Goal: Information Seeking & Learning: Learn about a topic

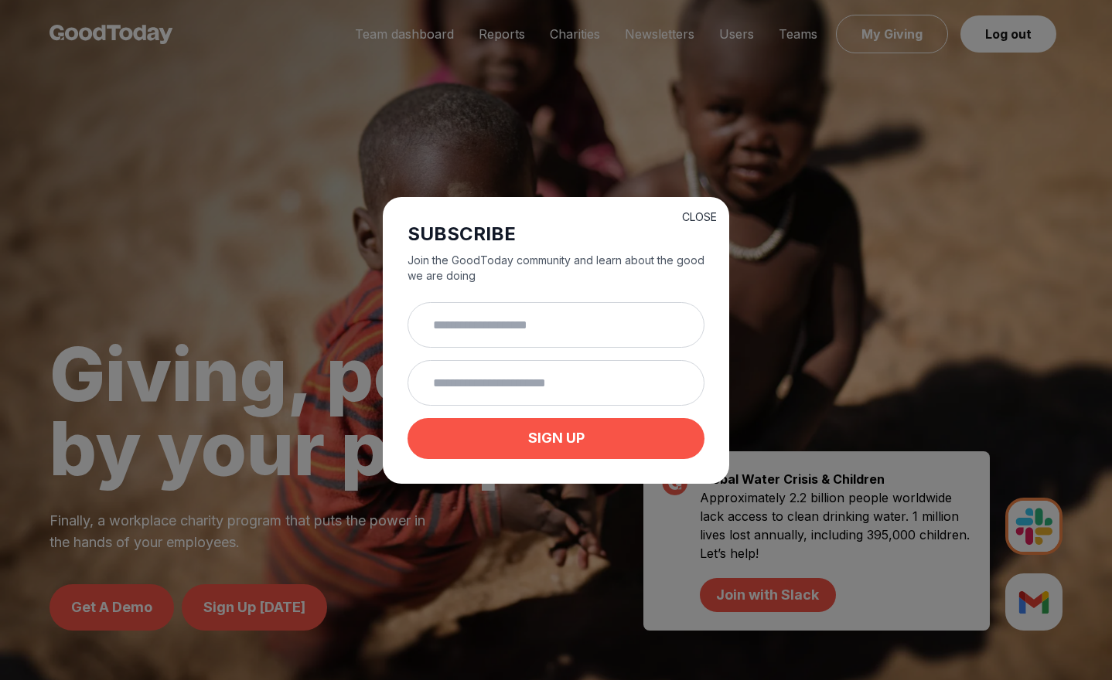
click at [700, 214] on button "CLOSE" at bounding box center [699, 217] width 35 height 15
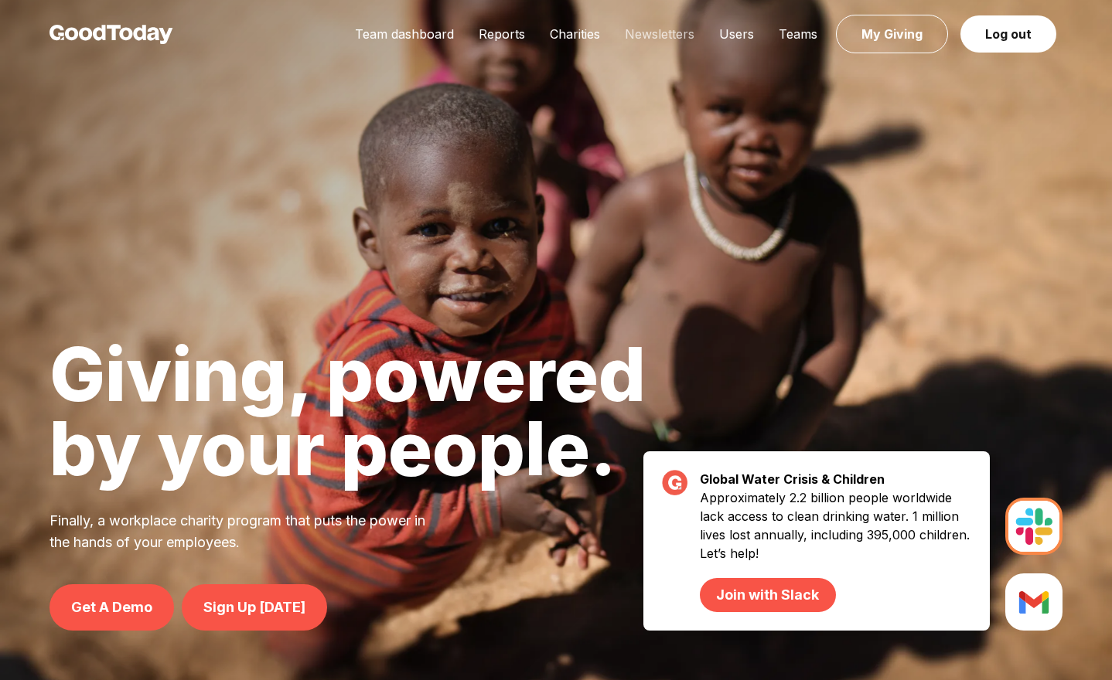
click at [634, 27] on link "Newsletters" at bounding box center [659, 33] width 94 height 15
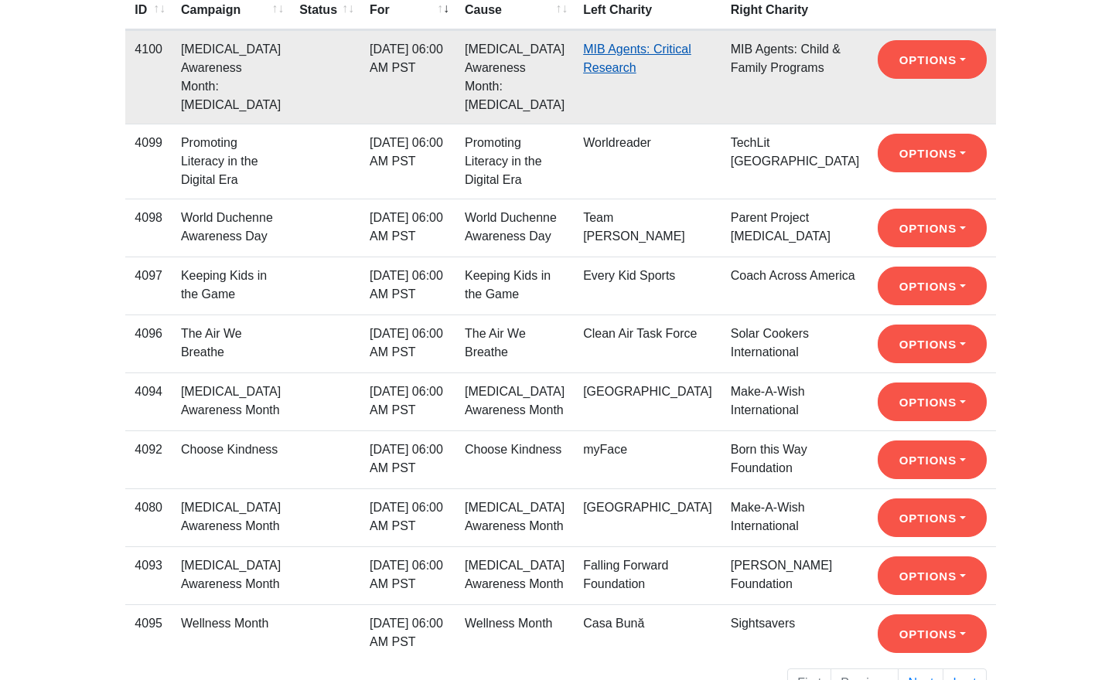
scroll to position [315, 0]
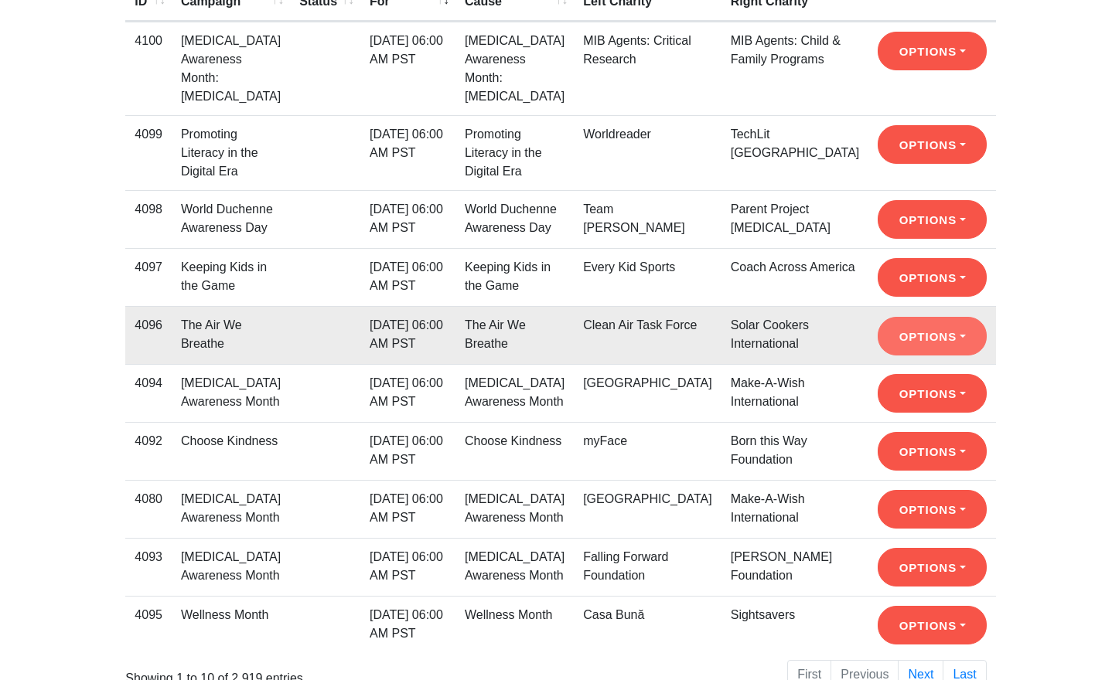
click at [919, 322] on button "Options" at bounding box center [931, 336] width 109 height 39
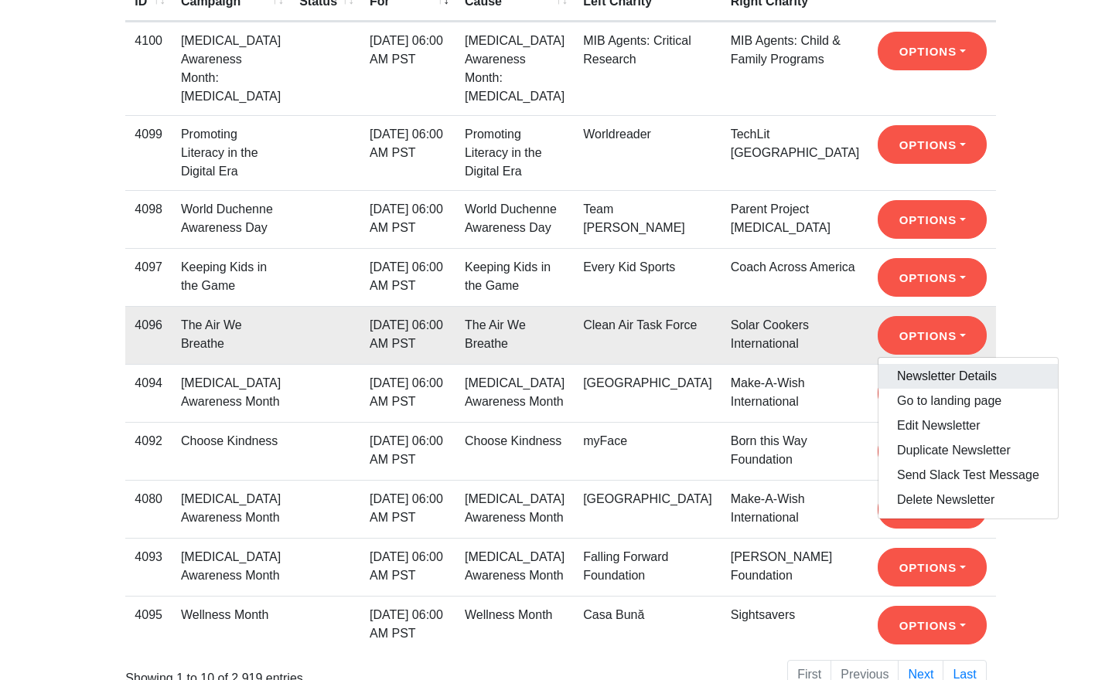
click at [917, 364] on link "Newsletter Details" at bounding box center [967, 376] width 179 height 25
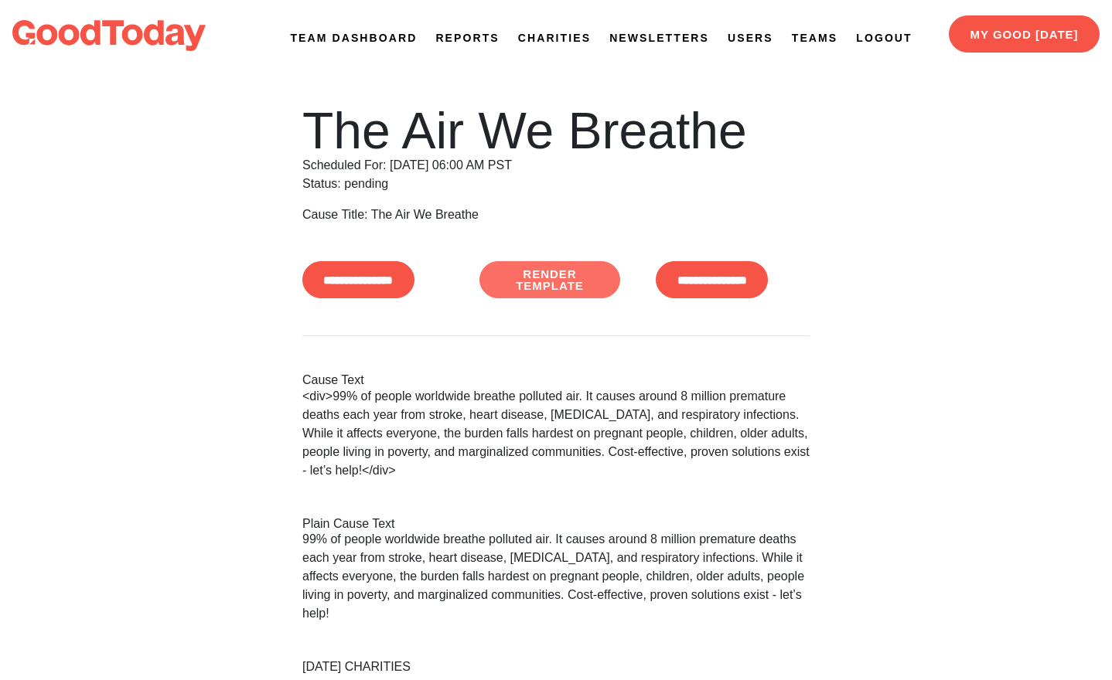
click at [521, 289] on link "Render Template" at bounding box center [549, 279] width 141 height 37
click at [683, 38] on link "Newsletters" at bounding box center [659, 38] width 100 height 16
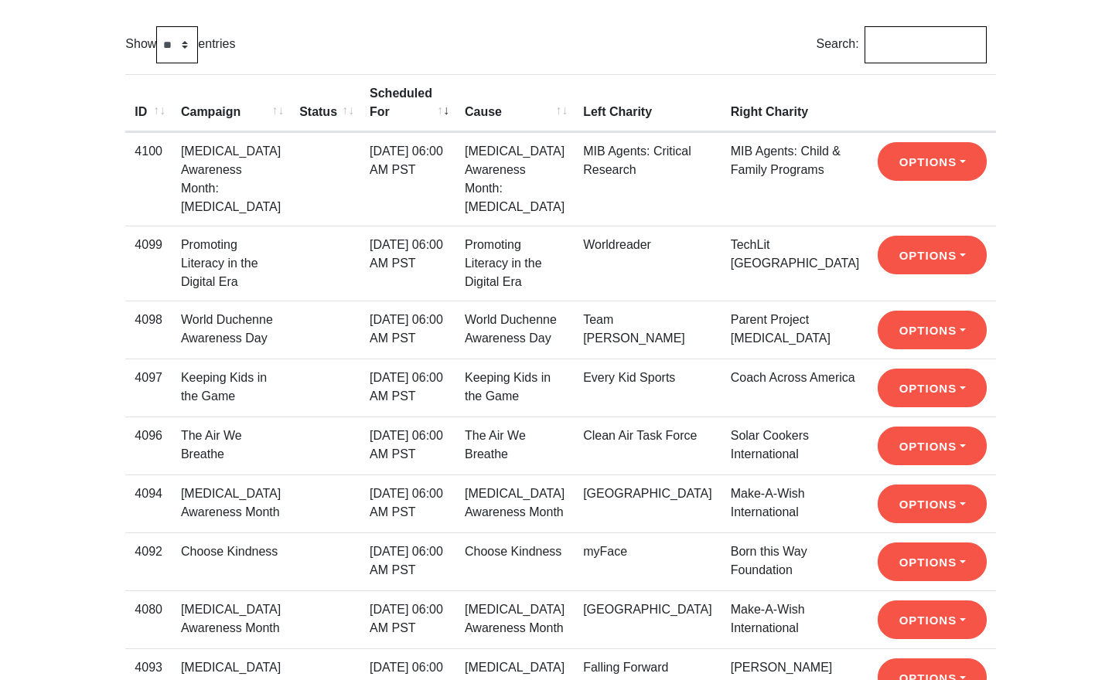
scroll to position [205, 0]
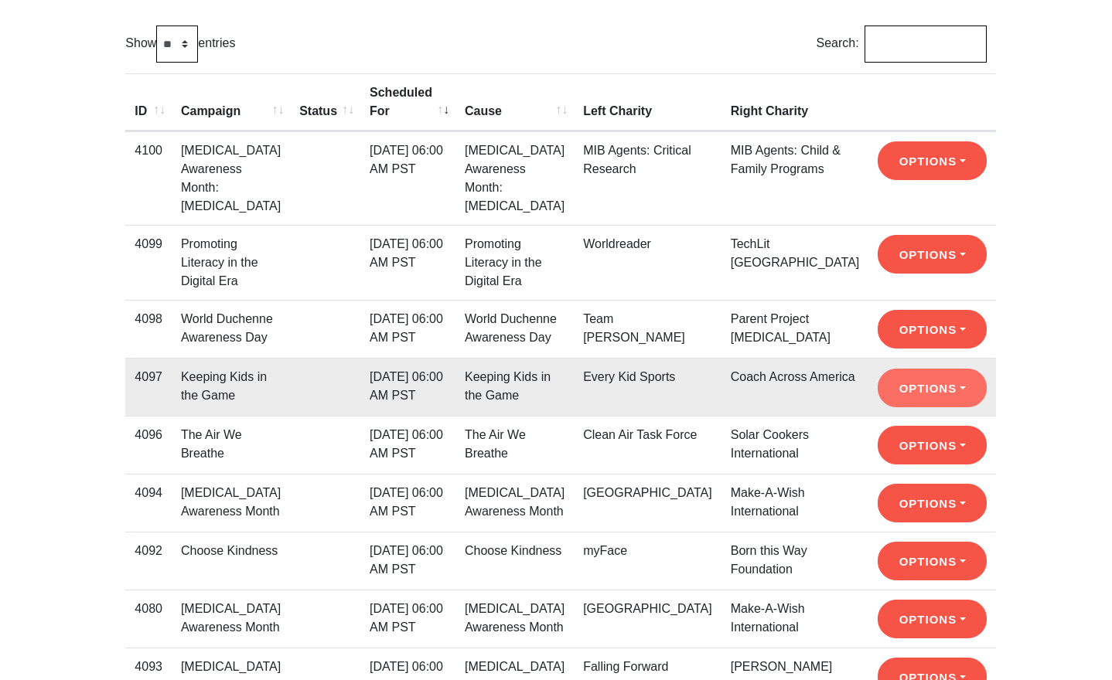
click at [905, 369] on button "Options" at bounding box center [931, 388] width 109 height 39
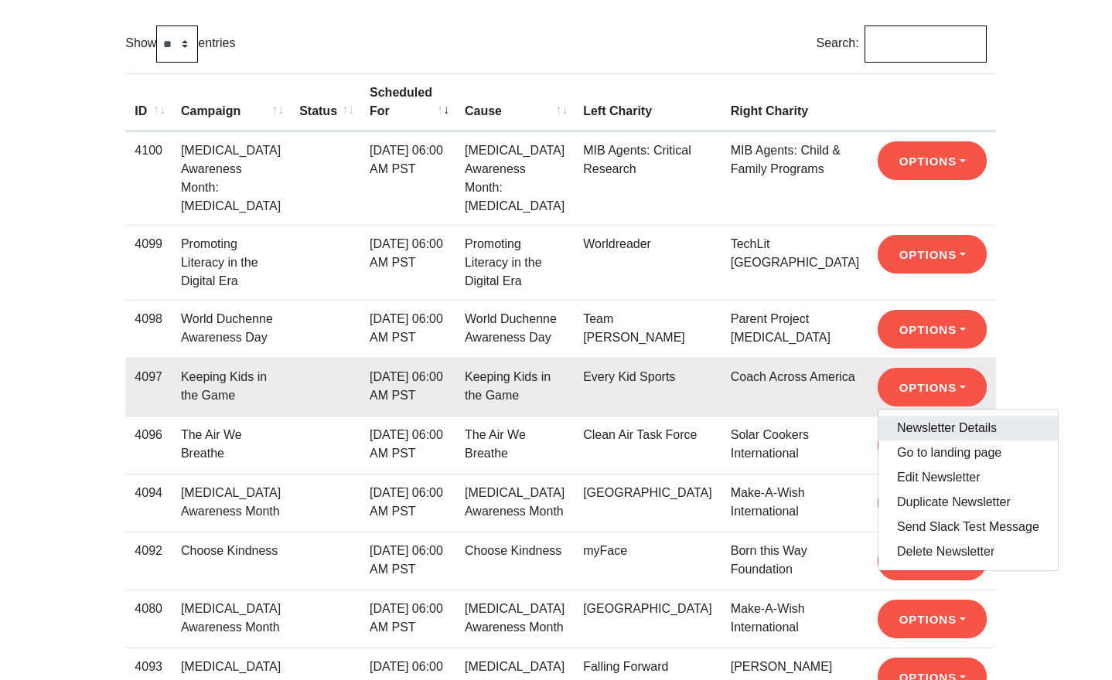
click at [911, 416] on link "Newsletter Details" at bounding box center [967, 428] width 179 height 25
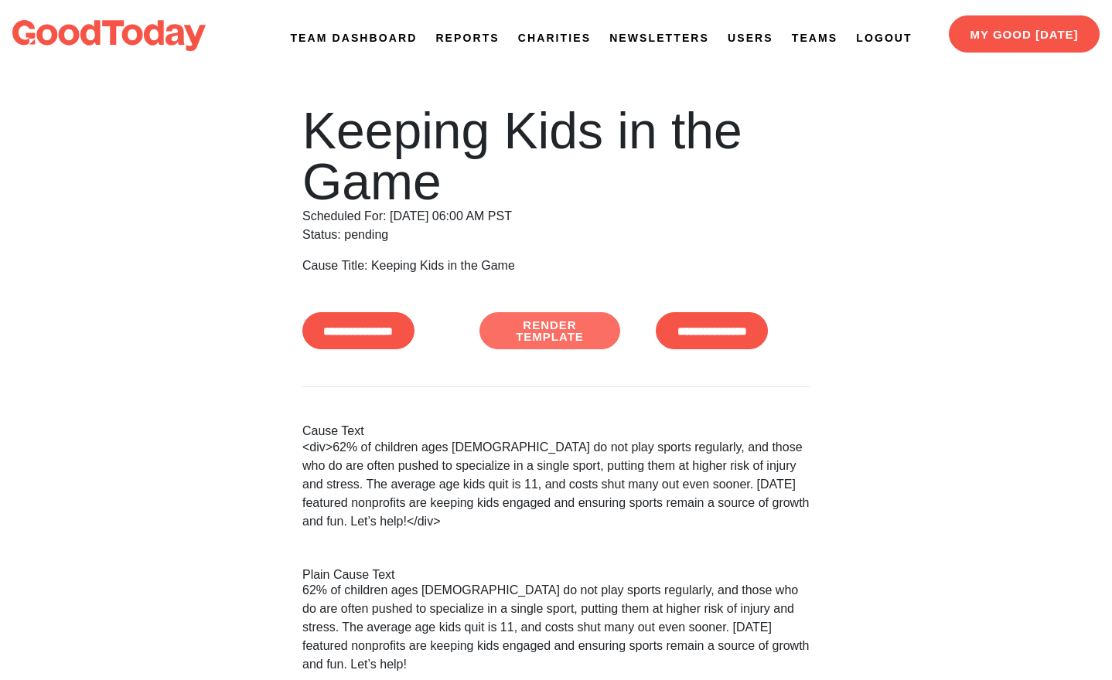
click at [574, 343] on link "Render Template" at bounding box center [549, 330] width 141 height 37
click at [654, 36] on link "Newsletters" at bounding box center [659, 38] width 100 height 16
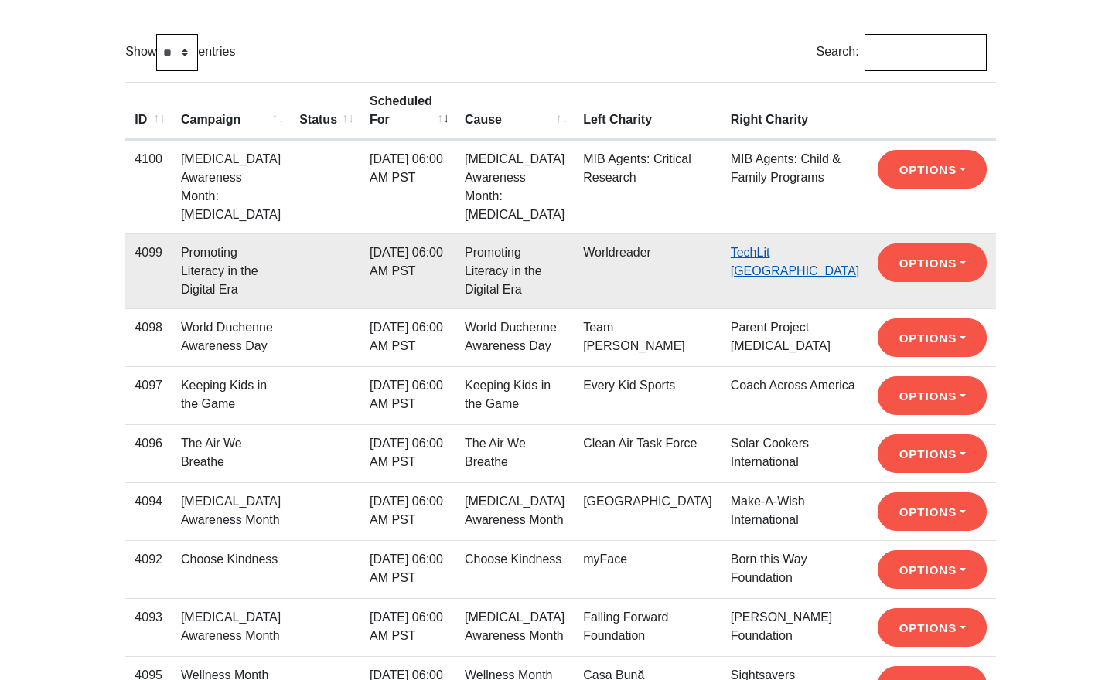
scroll to position [197, 0]
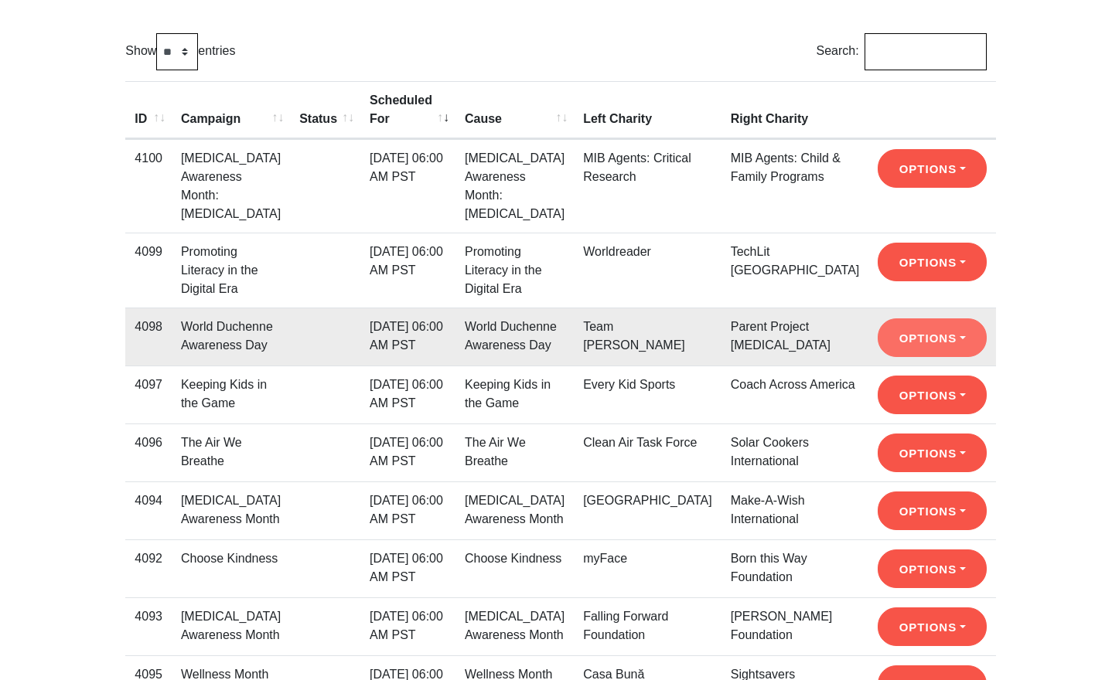
click at [904, 345] on button "Options" at bounding box center [931, 338] width 109 height 39
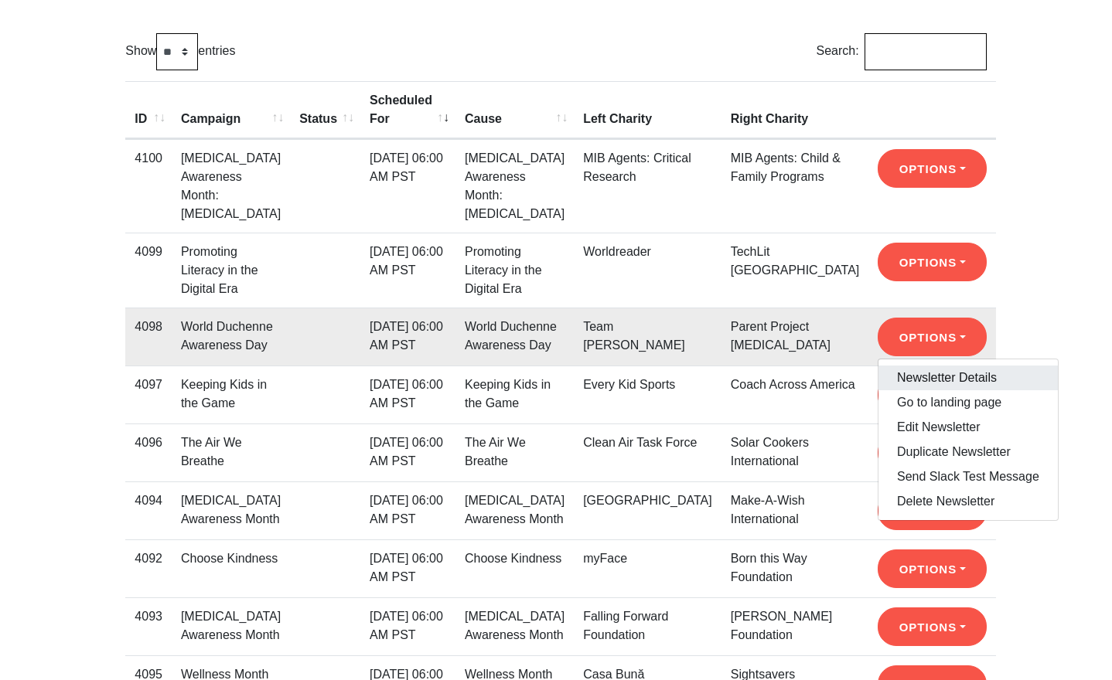
click at [907, 376] on link "Newsletter Details" at bounding box center [967, 378] width 179 height 25
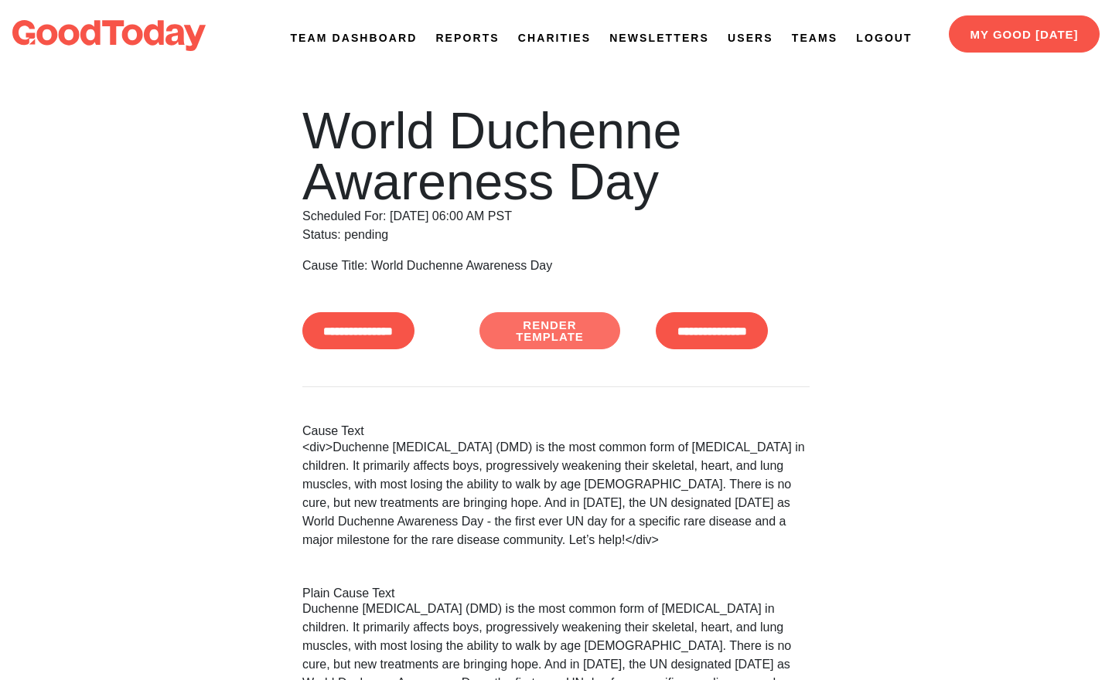
click at [586, 332] on link "Render Template" at bounding box center [549, 330] width 141 height 37
click at [659, 40] on link "Newsletters" at bounding box center [659, 38] width 100 height 16
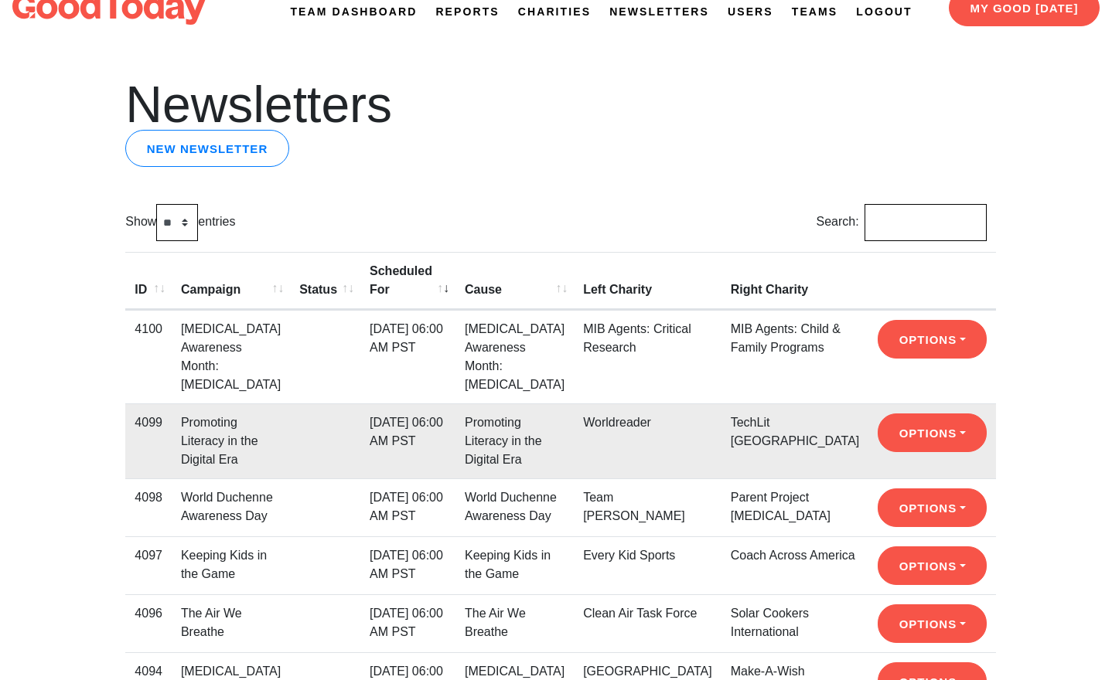
scroll to position [25, 0]
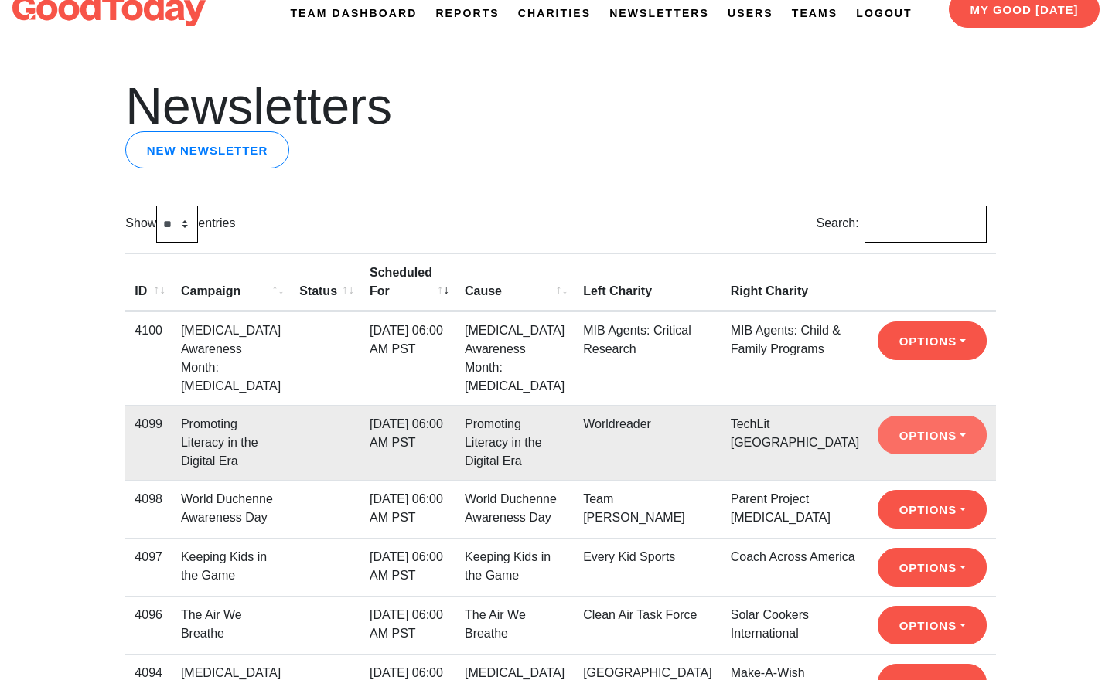
click at [908, 416] on button "Options" at bounding box center [931, 435] width 109 height 39
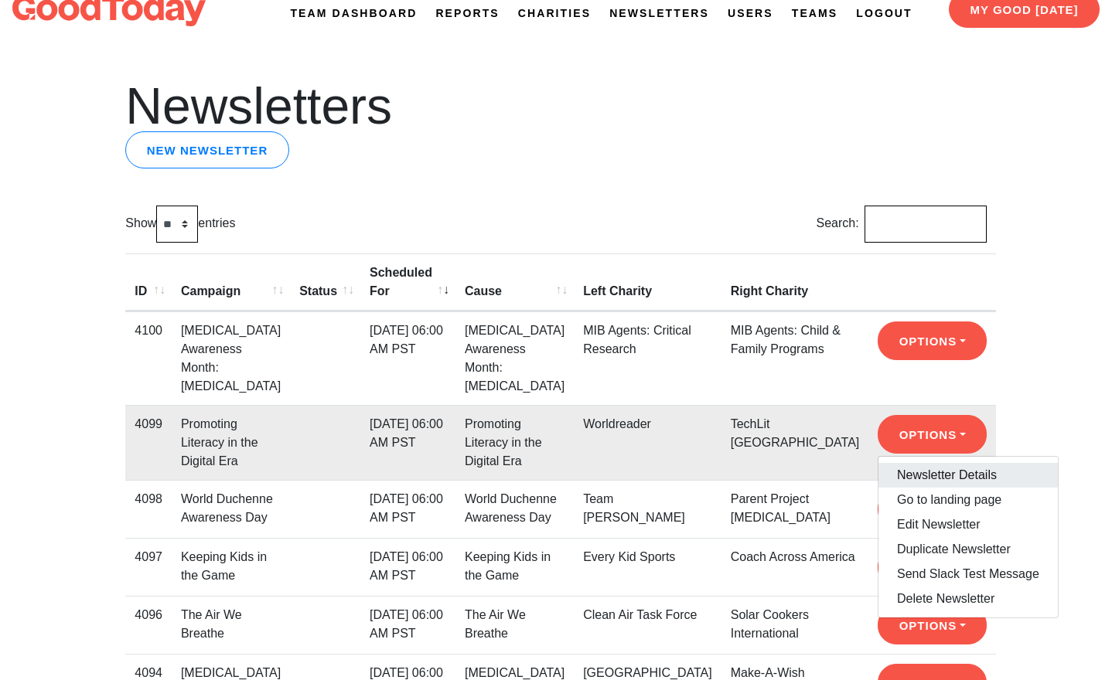
click at [913, 463] on link "Newsletter Details" at bounding box center [967, 475] width 179 height 25
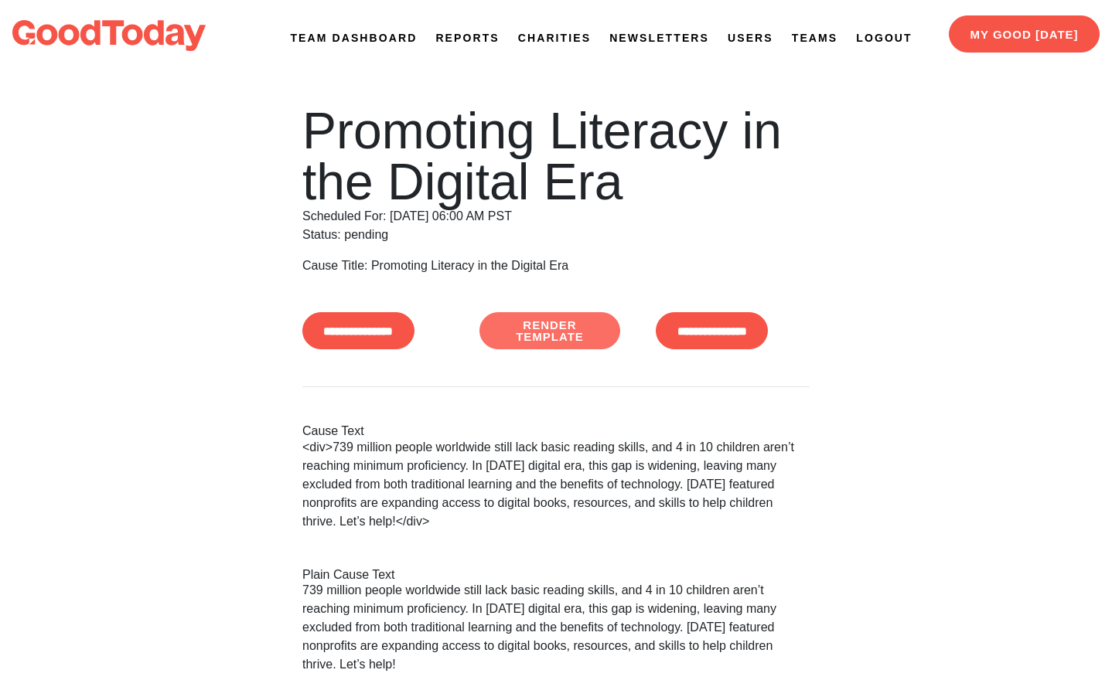
click at [561, 341] on link "Render Template" at bounding box center [549, 330] width 141 height 37
click at [652, 38] on link "Newsletters" at bounding box center [659, 38] width 100 height 16
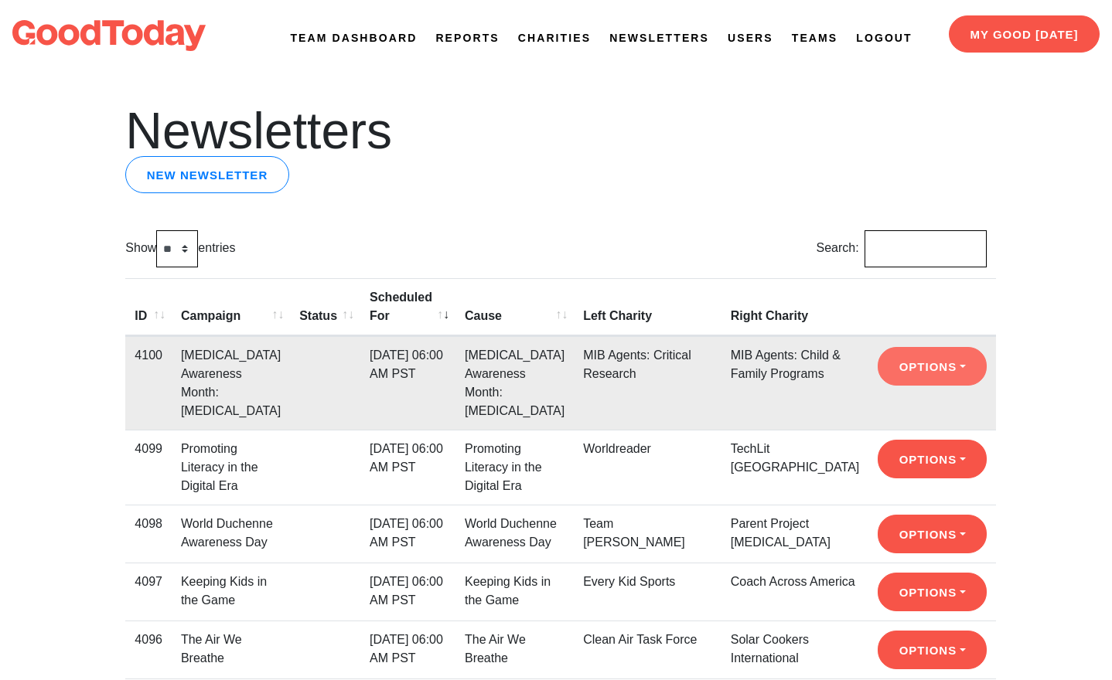
click at [885, 370] on button "Options" at bounding box center [931, 366] width 109 height 39
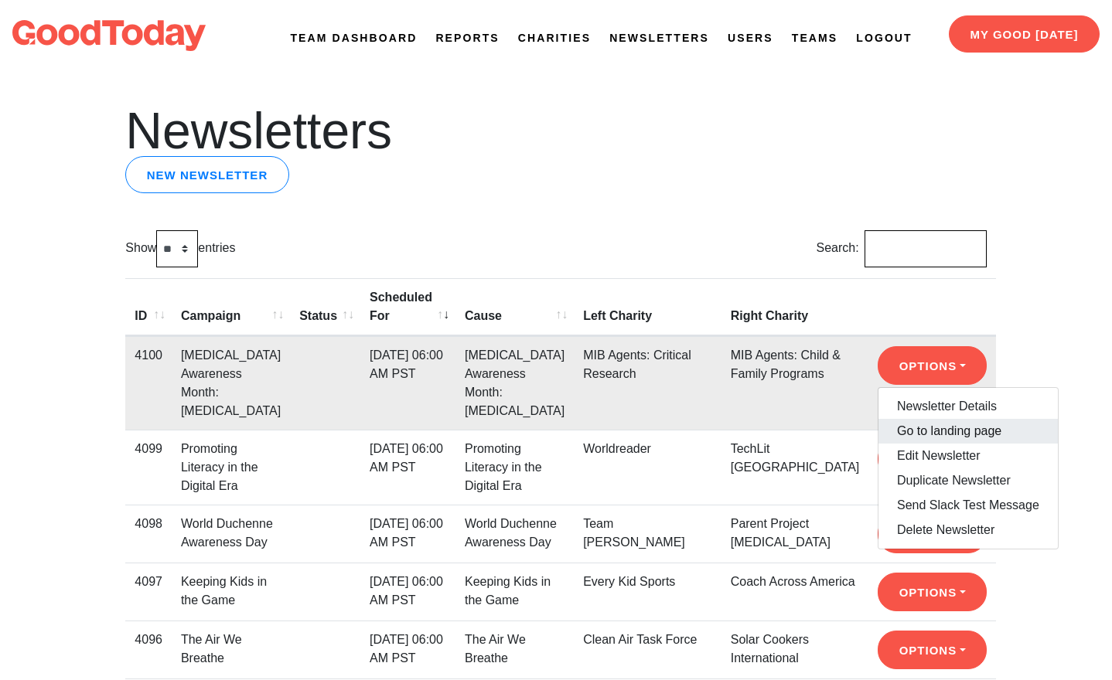
click at [913, 431] on link "Go to landing page" at bounding box center [967, 431] width 179 height 25
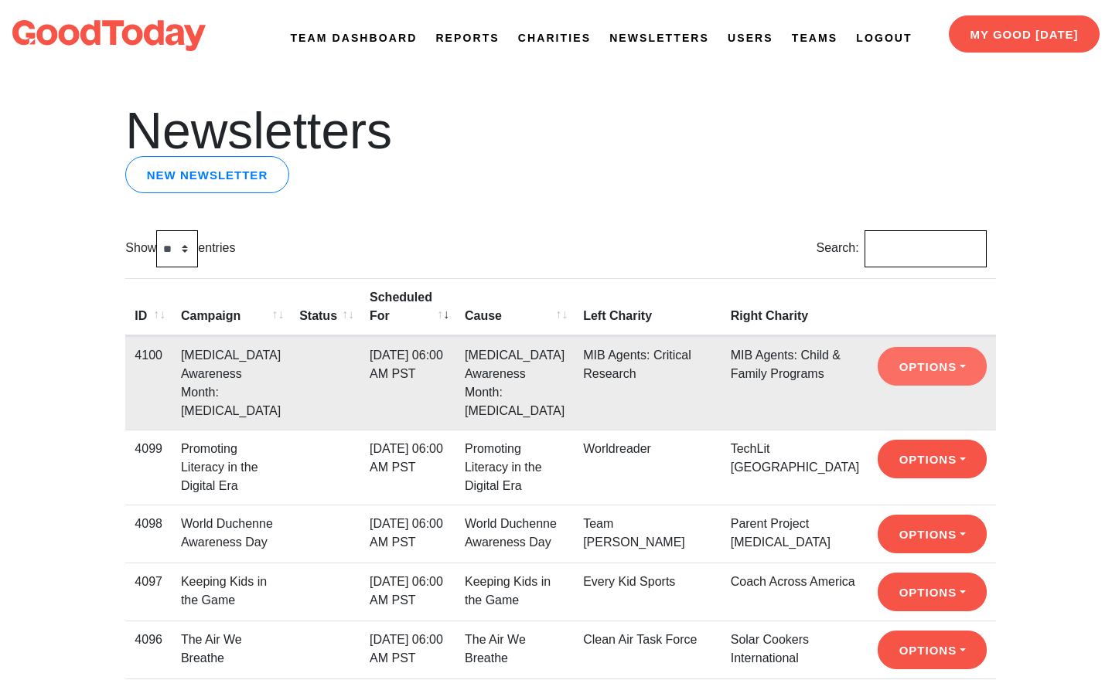
click at [915, 369] on button "Options" at bounding box center [931, 366] width 109 height 39
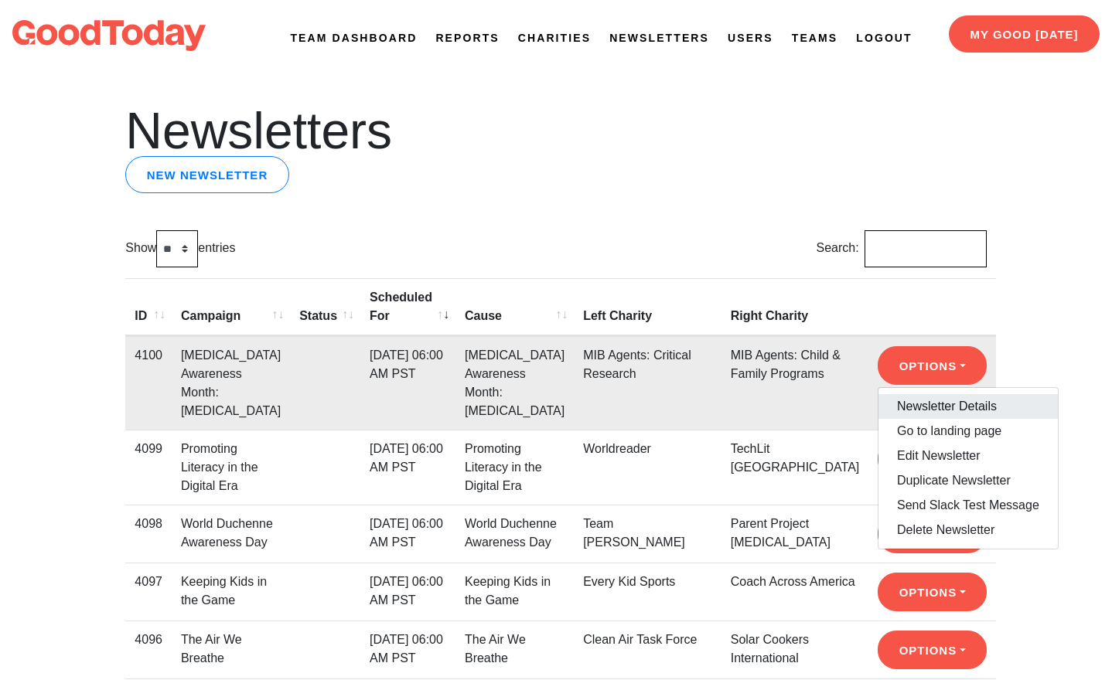
click at [912, 409] on link "Newsletter Details" at bounding box center [967, 406] width 179 height 25
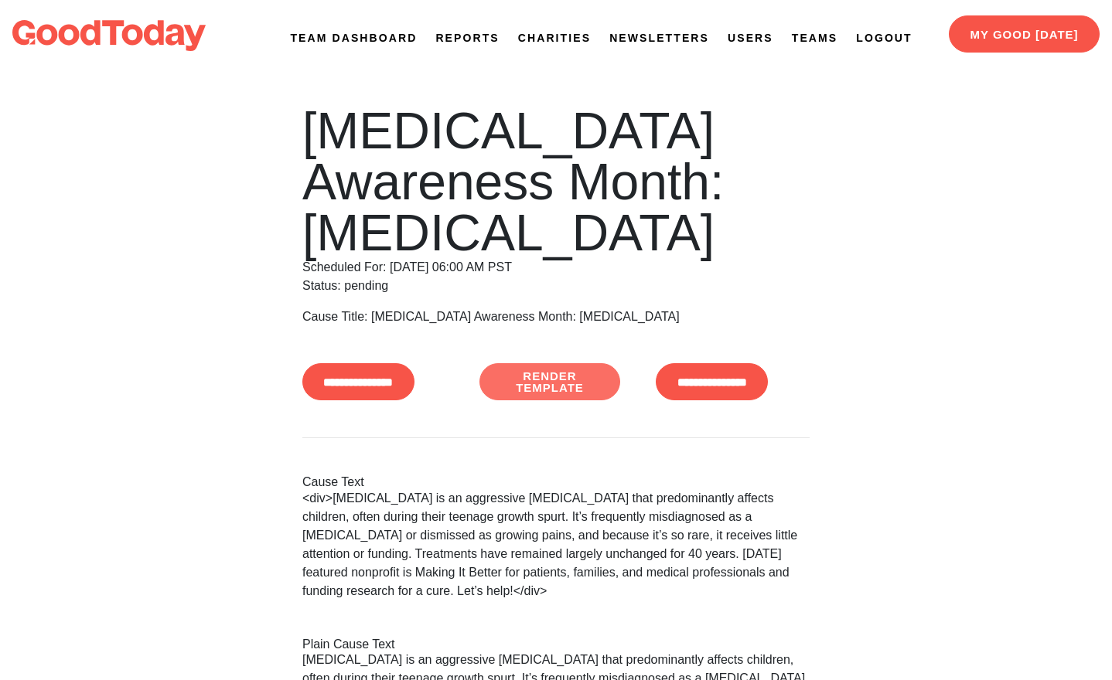
click at [548, 373] on link "Render Template" at bounding box center [549, 381] width 141 height 37
click at [655, 40] on link "Newsletters" at bounding box center [659, 38] width 100 height 16
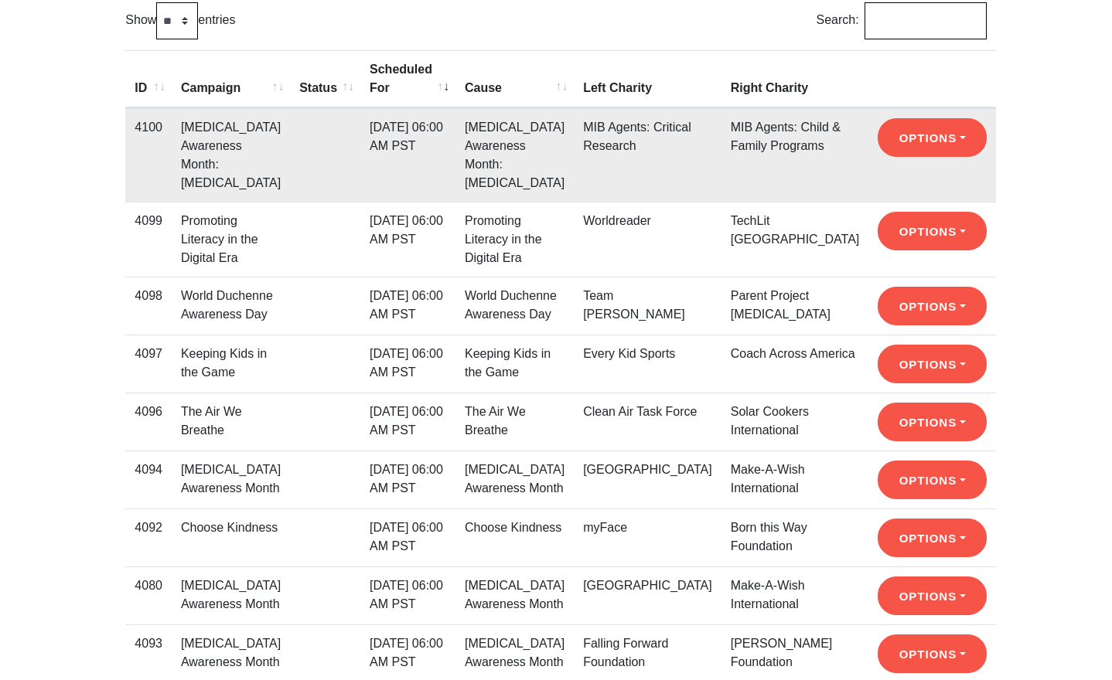
scroll to position [244, 0]
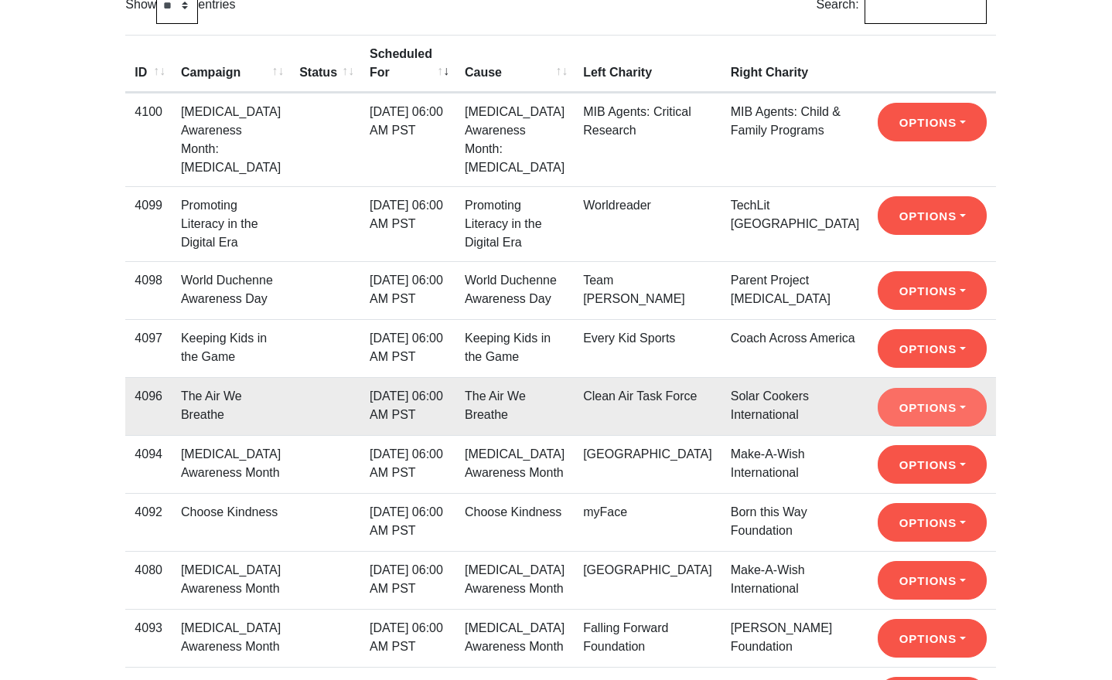
click at [898, 391] on button "Options" at bounding box center [931, 407] width 109 height 39
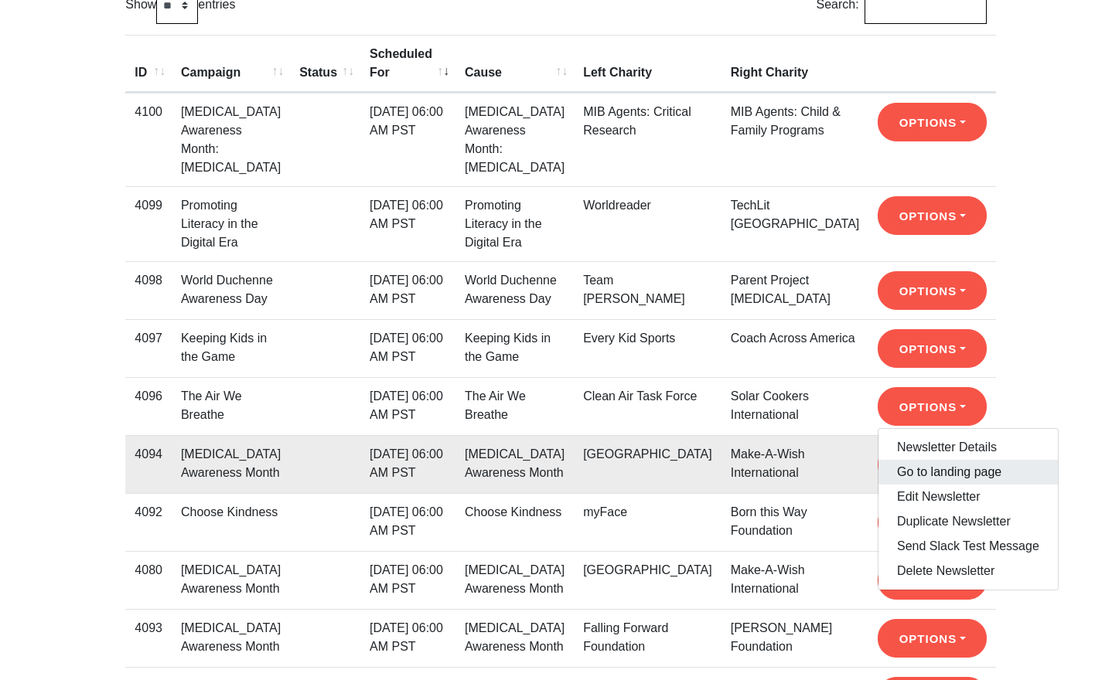
click at [908, 460] on link "Go to landing page" at bounding box center [967, 472] width 179 height 25
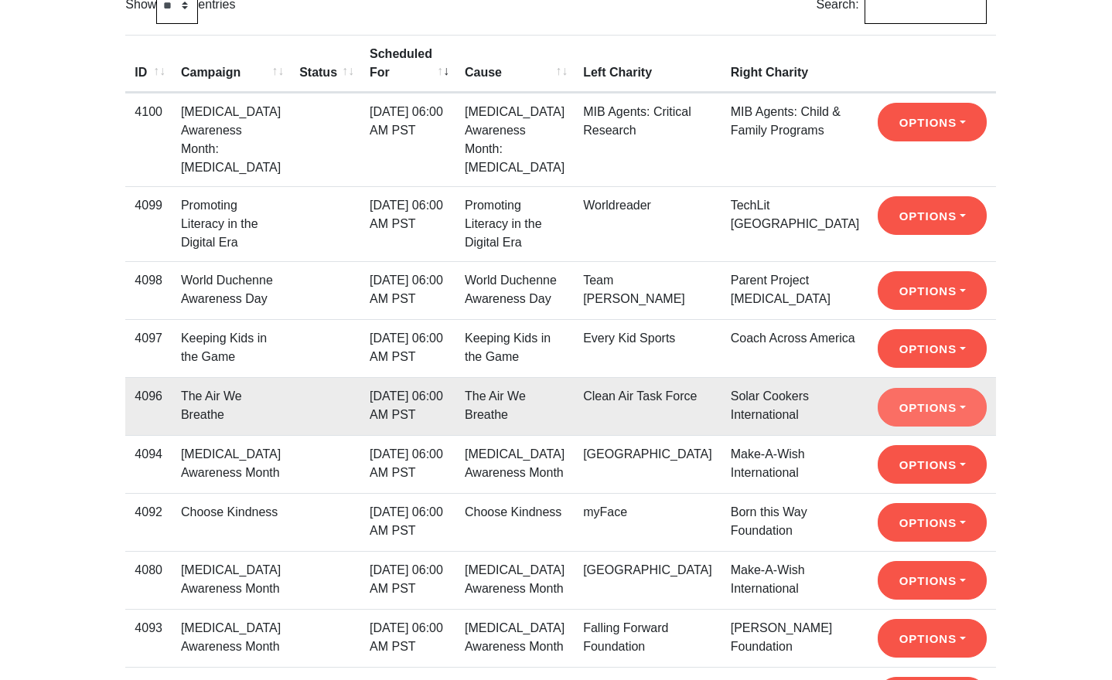
click at [901, 388] on button "Options" at bounding box center [931, 407] width 109 height 39
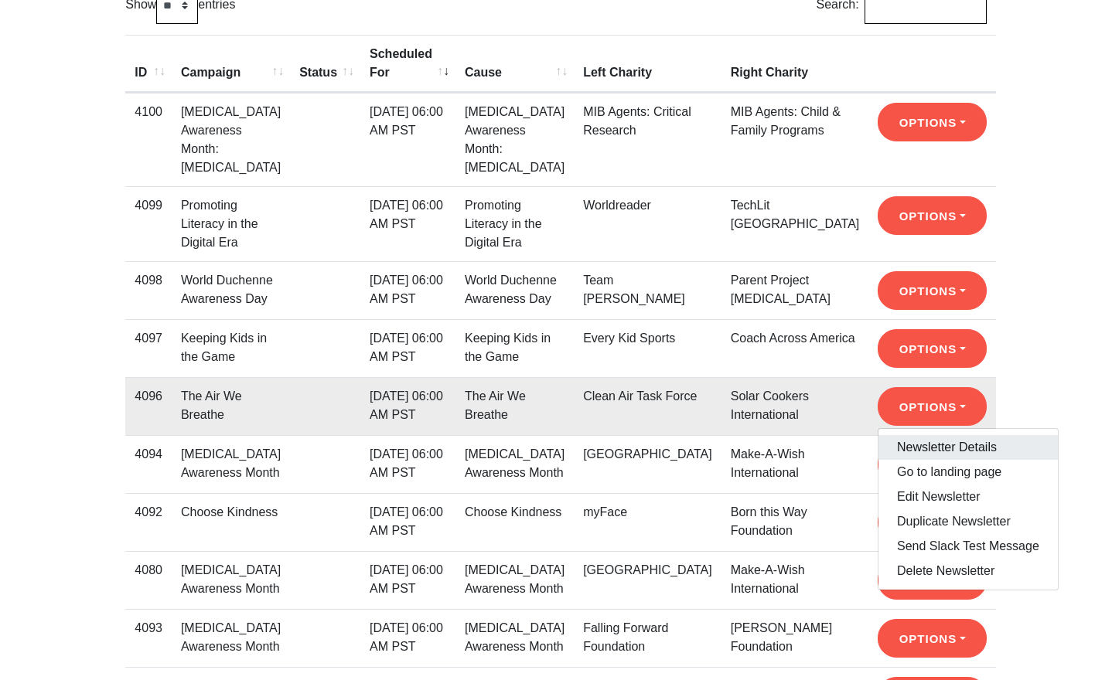
click at [907, 435] on link "Newsletter Details" at bounding box center [967, 447] width 179 height 25
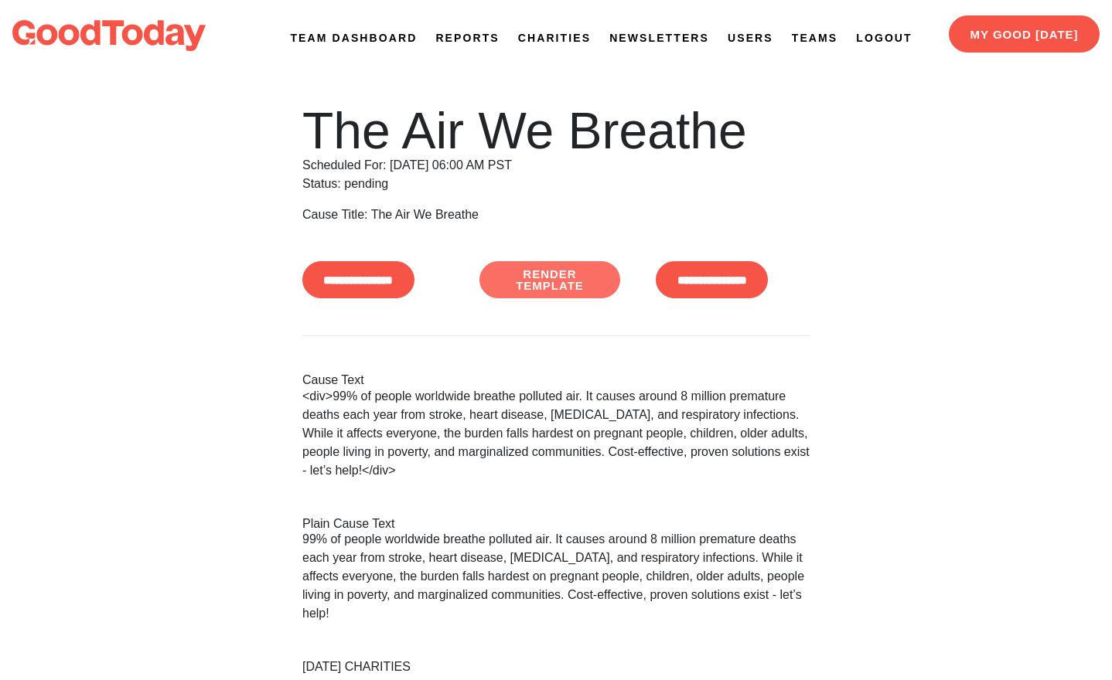
click at [583, 291] on link "Render Template" at bounding box center [549, 279] width 141 height 37
click at [737, 35] on link "Users" at bounding box center [750, 38] width 46 height 16
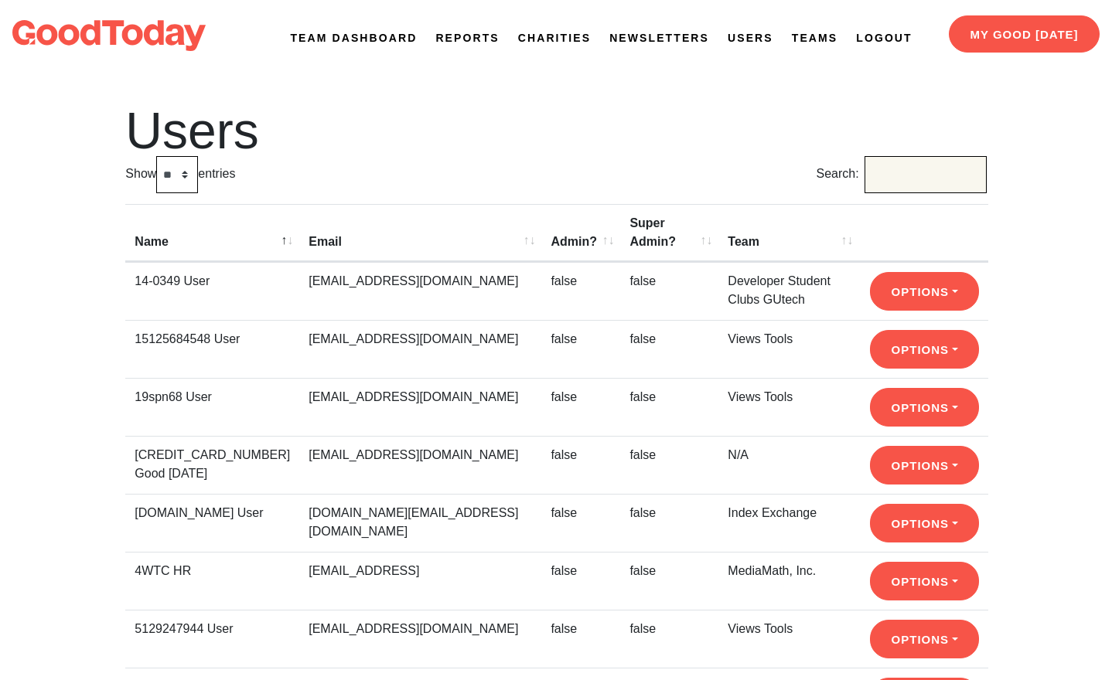
click at [896, 167] on input "Search:" at bounding box center [925, 174] width 122 height 37
paste input "**********"
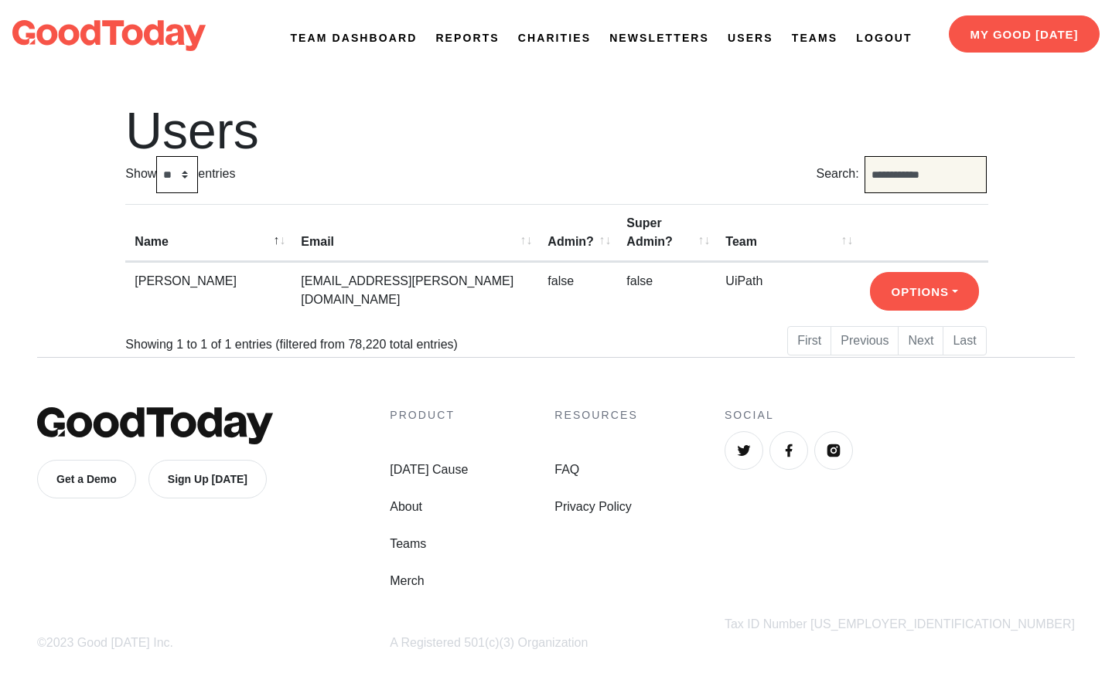
type input "**********"
